Goal: Information Seeking & Learning: Learn about a topic

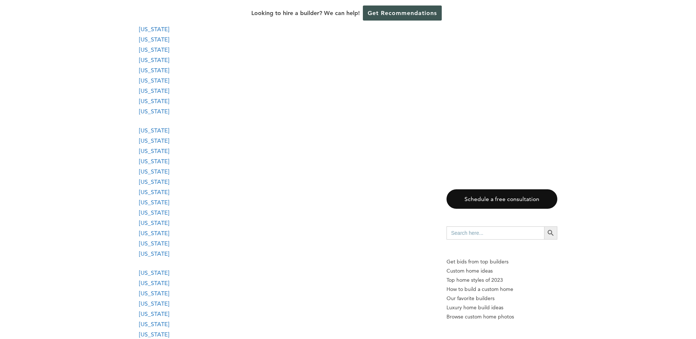
scroll to position [697, 0]
click at [157, 98] on link "[US_STATE]" at bounding box center [154, 97] width 30 height 7
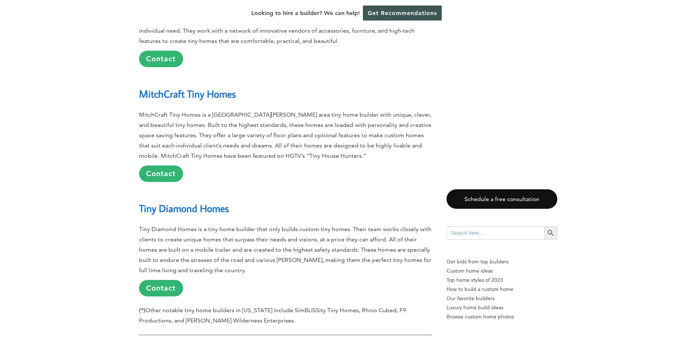
scroll to position [3805, 0]
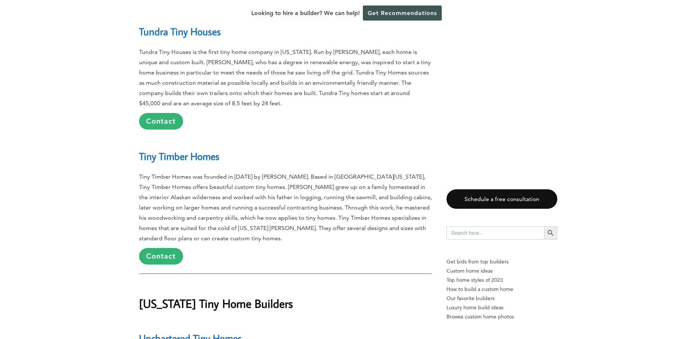
scroll to position [1907, 0]
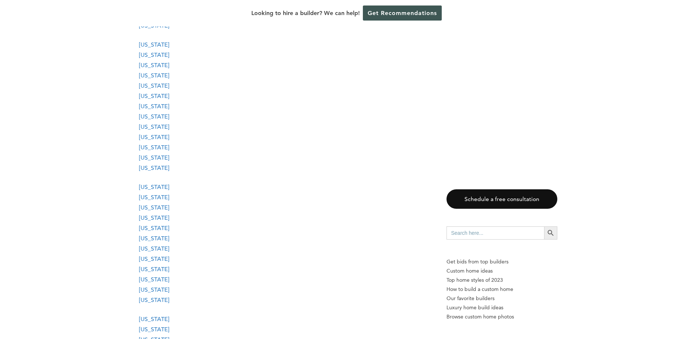
scroll to position [807, 0]
